Goal: Find specific page/section: Find specific page/section

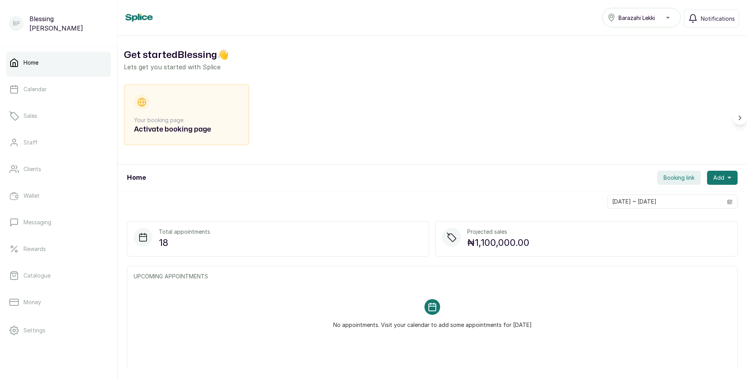
scroll to position [49, 0]
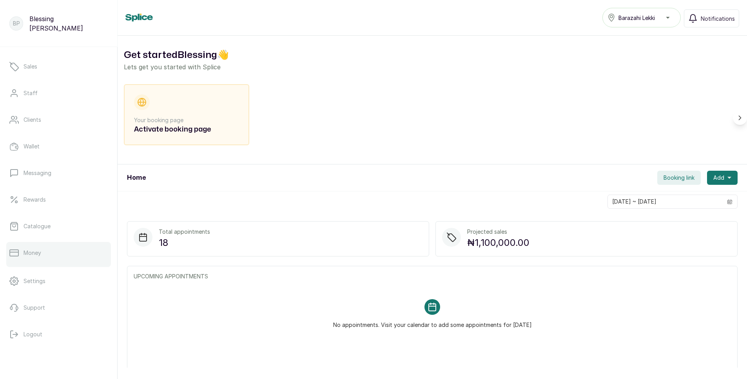
click at [53, 251] on link "Money" at bounding box center [58, 253] width 105 height 22
